Goal: Entertainment & Leisure: Consume media (video, audio)

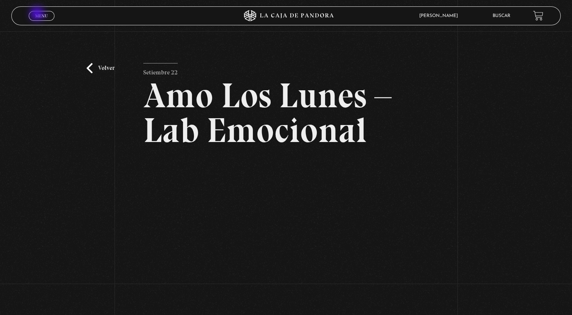
click at [38, 14] on span "Menu" at bounding box center [41, 16] width 12 height 5
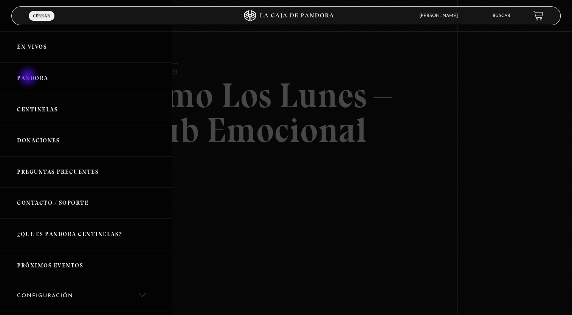
click at [29, 78] on link "Pandora" at bounding box center [86, 78] width 172 height 31
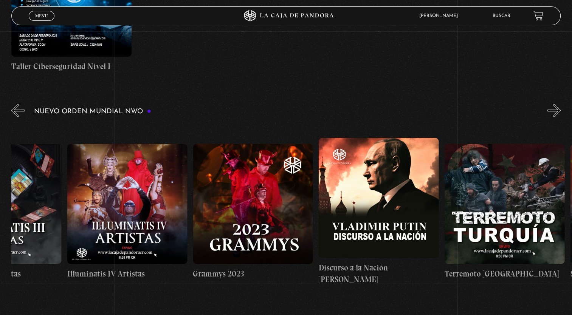
scroll to position [0, 4599]
click at [382, 174] on figure at bounding box center [379, 198] width 120 height 120
